Goal: Communication & Community: Ask a question

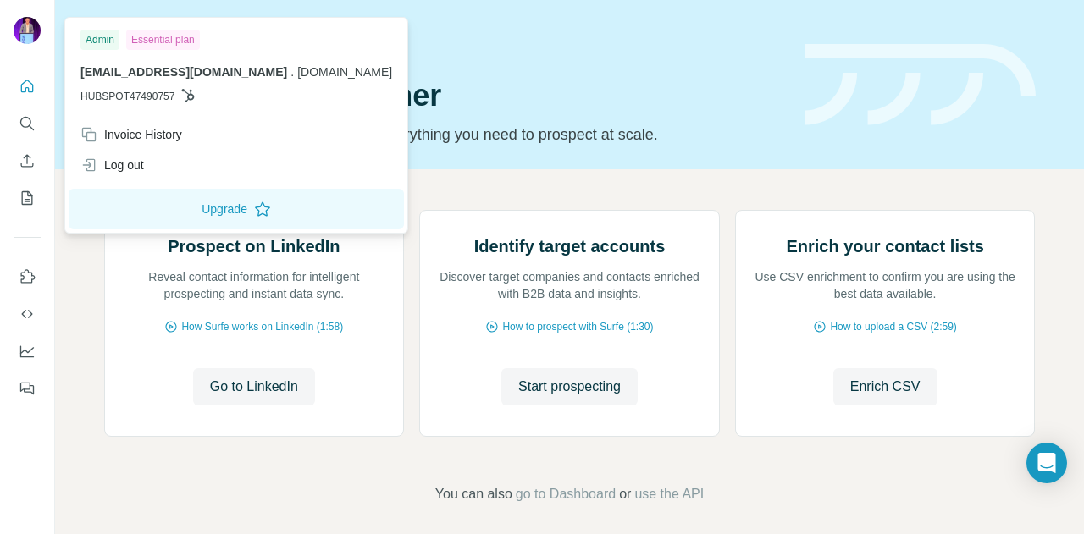
click at [27, 27] on img at bounding box center [27, 30] width 27 height 27
click at [98, 40] on div "Admin" at bounding box center [99, 40] width 39 height 20
click at [814, 146] on header "Quick start Let’s prospect together Pick your starting point and we’ll provide …" at bounding box center [569, 85] width 931 height 124
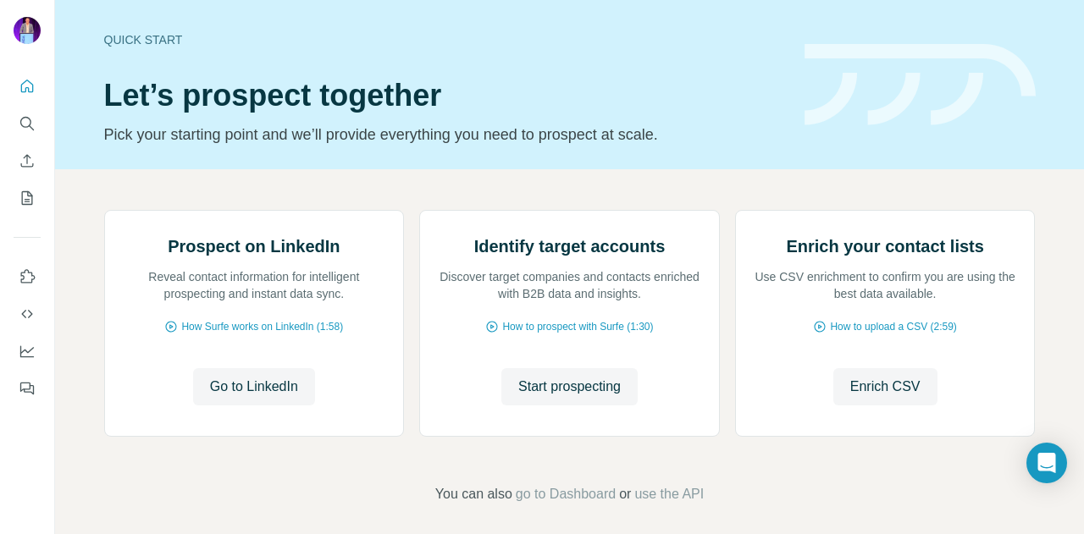
click at [784, 31] on header "Quick start Let’s prospect together Pick your starting point and we’ll provide …" at bounding box center [569, 85] width 931 height 124
click at [1057, 469] on div "Open Intercom Messenger" at bounding box center [1046, 463] width 45 height 45
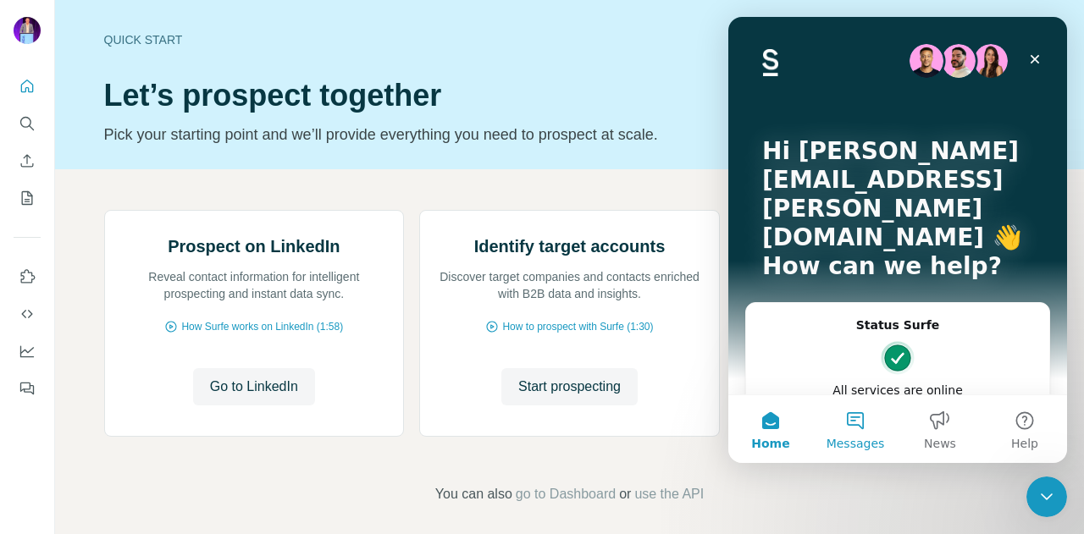
click at [853, 427] on button "Messages" at bounding box center [855, 429] width 85 height 68
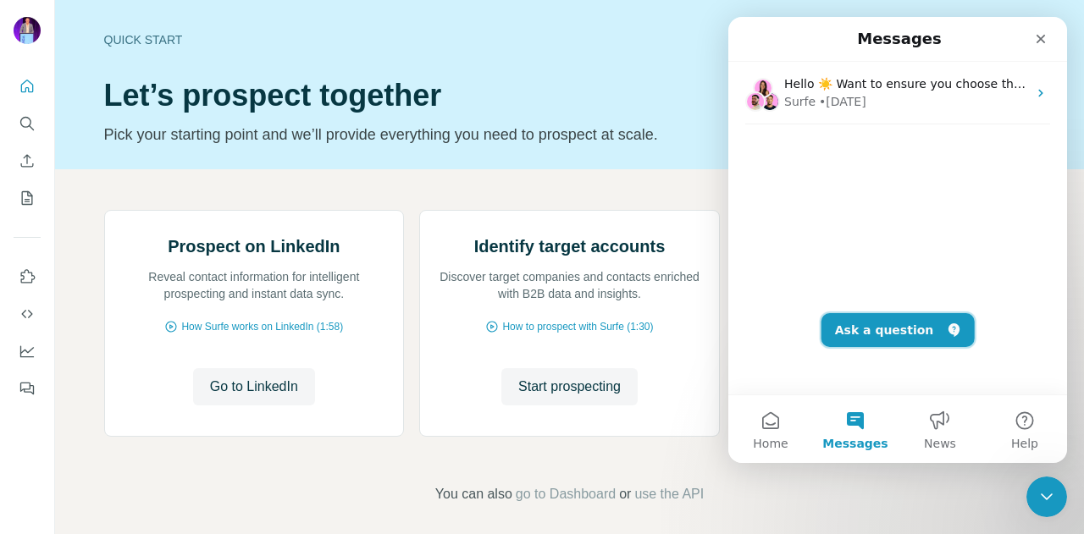
click at [904, 321] on button "Ask a question" at bounding box center [897, 330] width 153 height 34
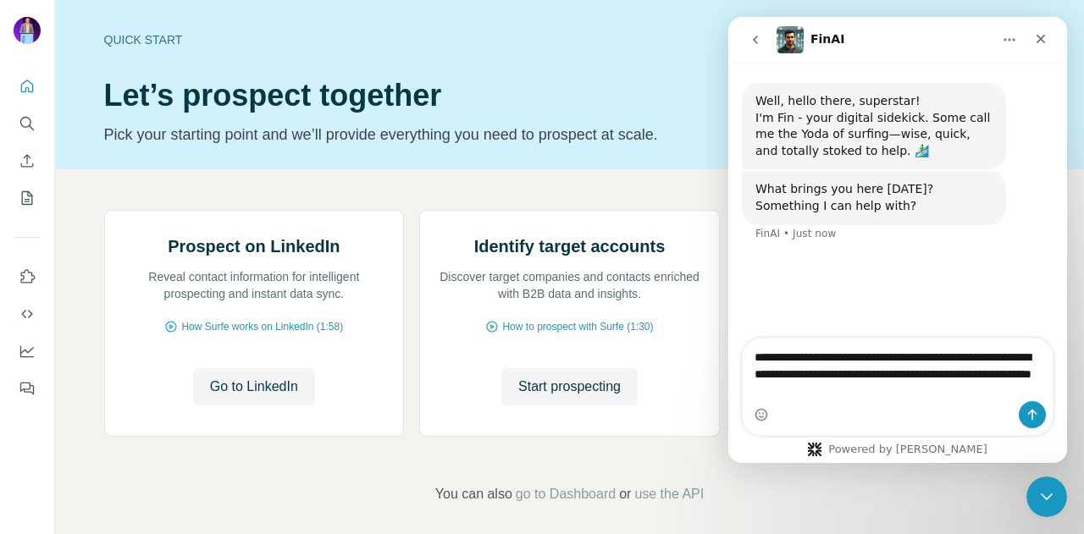
type textarea "**********"
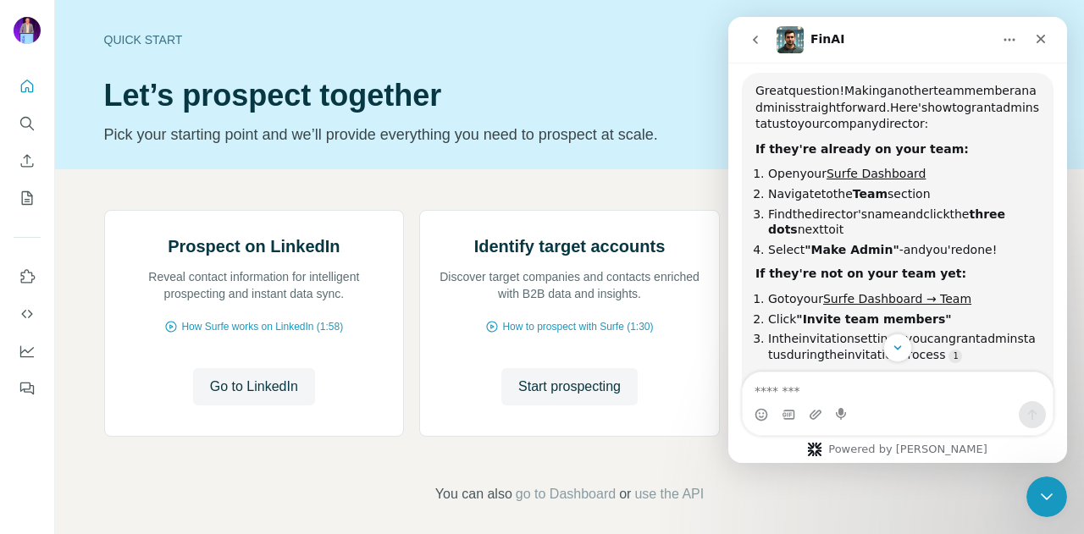
scroll to position [265, 0]
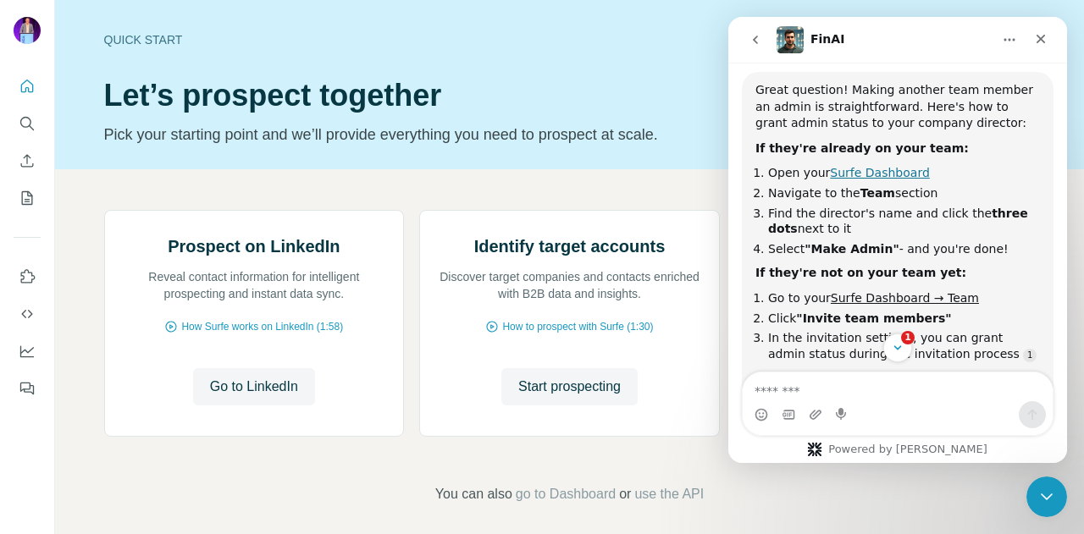
click at [870, 174] on link "Surfe Dashboard" at bounding box center [879, 173] width 99 height 14
click at [704, 90] on h1 "Let’s prospect together" at bounding box center [444, 96] width 680 height 34
